Goal: Go to known website: Go to known website

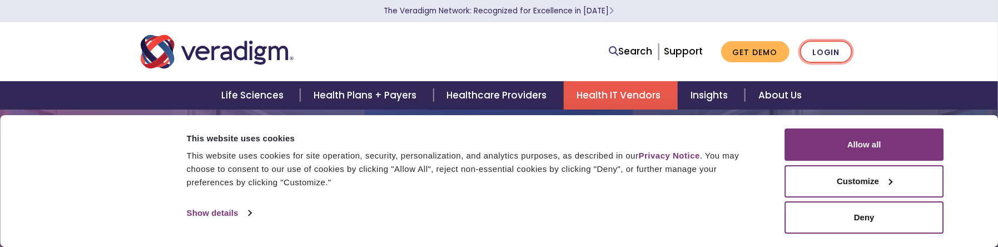
click at [832, 53] on link "Login" at bounding box center [826, 52] width 52 height 23
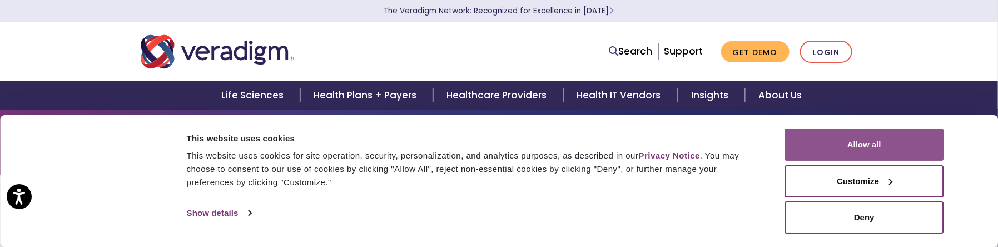
click at [879, 139] on button "Allow all" at bounding box center [864, 144] width 159 height 32
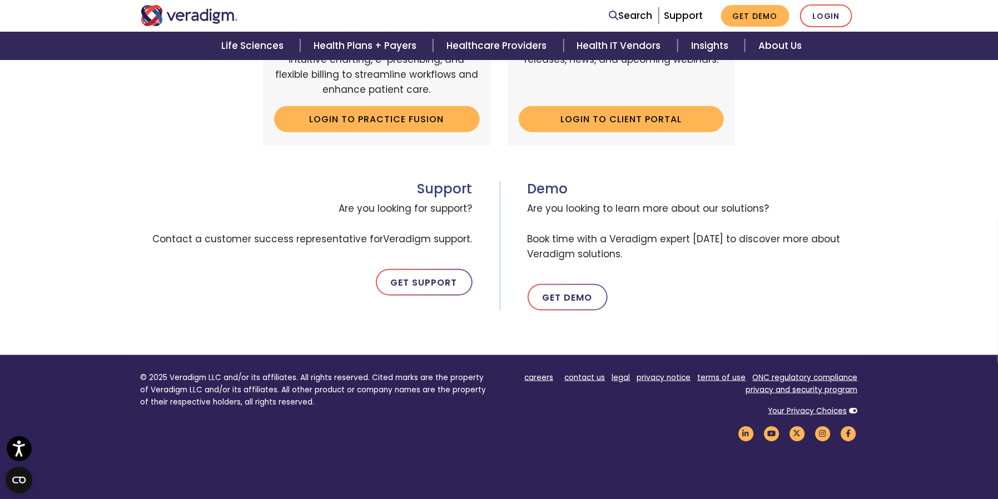
scroll to position [500, 0]
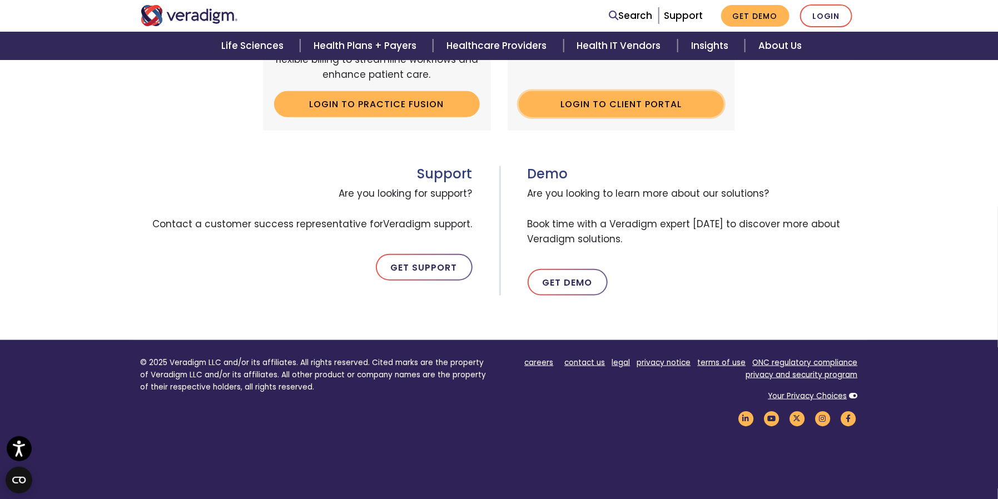
click at [648, 103] on link "Login to Client Portal" at bounding box center [622, 104] width 206 height 26
